Goal: Task Accomplishment & Management: Complete application form

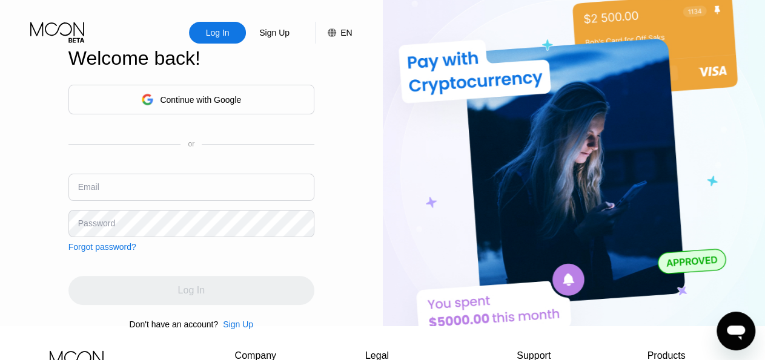
click at [223, 104] on div "Continue with Google" at bounding box center [200, 100] width 81 height 10
click at [228, 329] on div "Sign Up" at bounding box center [238, 325] width 30 height 10
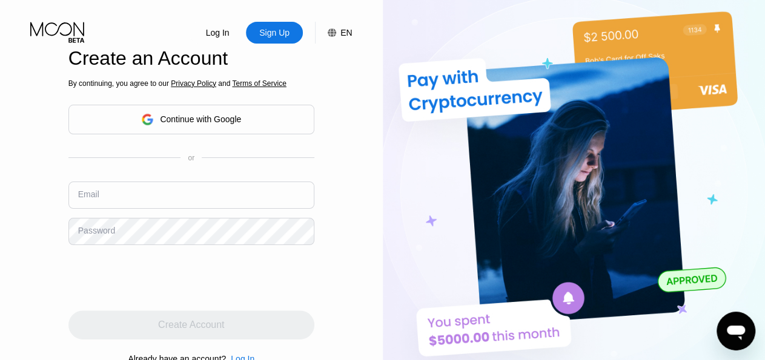
click at [232, 182] on input "text" at bounding box center [191, 195] width 246 height 27
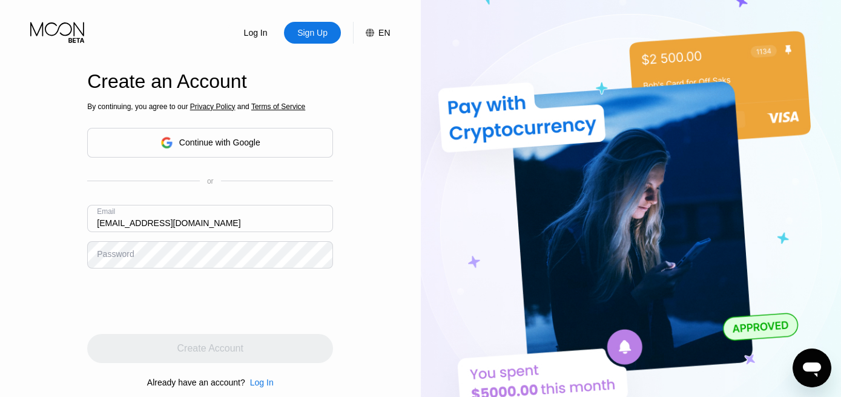
type input "kimberlystock8@gmail.com"
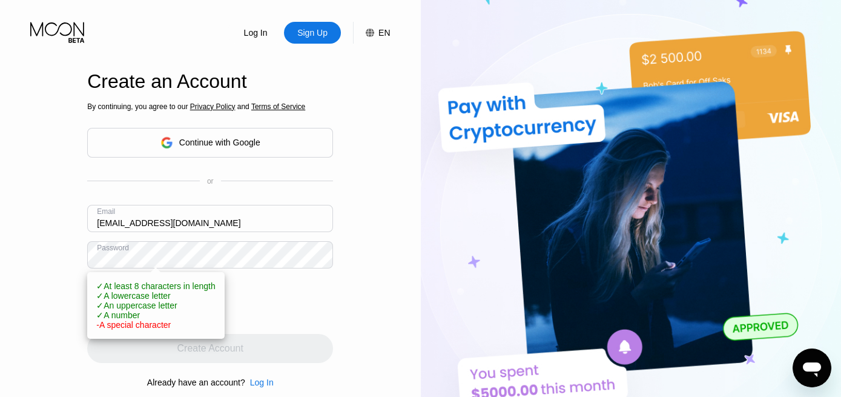
click at [352, 294] on div "Log In Sign Up EN Language Select an item Save Create an Account By continuing,…" at bounding box center [210, 218] width 421 height 437
click at [30, 312] on div "Log In Sign Up EN Language Select an item Save Create an Account By continuing,…" at bounding box center [210, 218] width 421 height 437
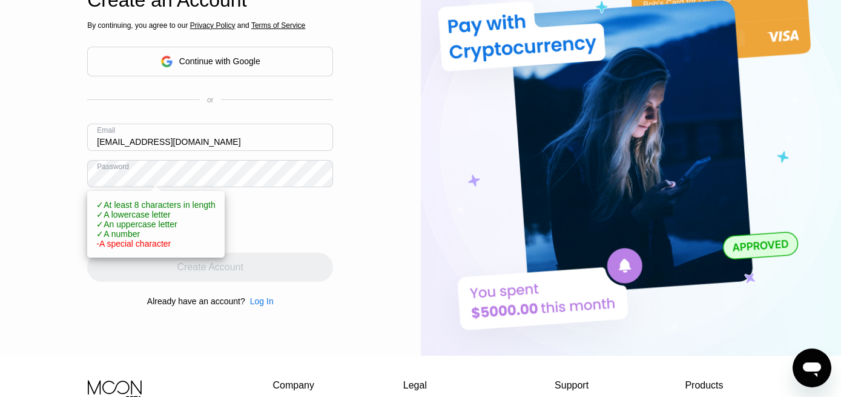
scroll to position [82, 0]
click at [360, 291] on div "Log In Sign Up EN Language Select an item Save Create an Account By continuing,…" at bounding box center [210, 136] width 421 height 437
click at [317, 224] on div at bounding box center [210, 219] width 246 height 47
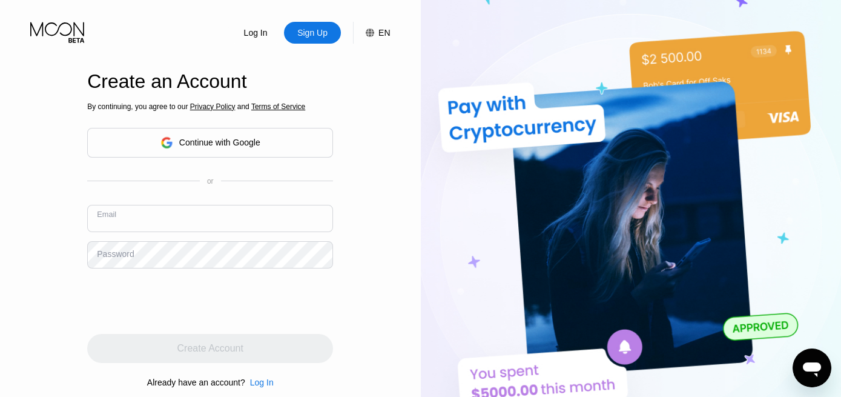
click at [120, 214] on input "text" at bounding box center [210, 218] width 246 height 27
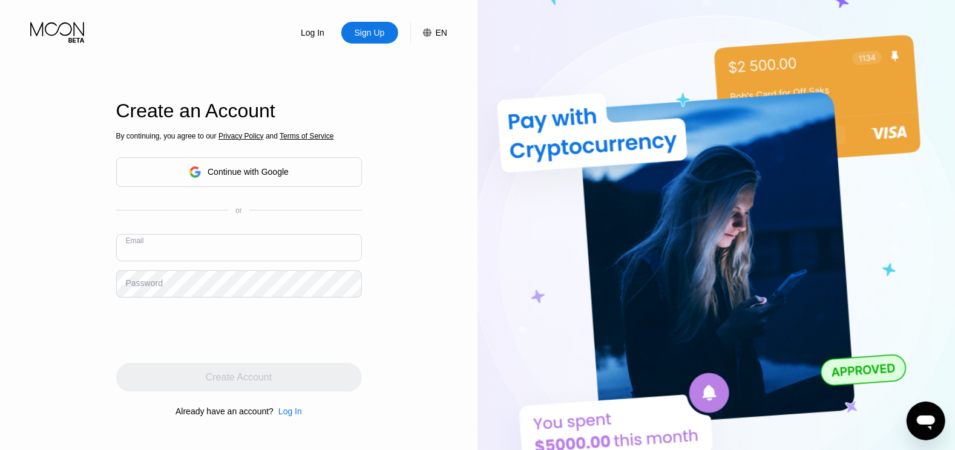
click at [262, 169] on div "Continue with Google" at bounding box center [248, 172] width 81 height 10
